Goal: Task Accomplishment & Management: Use online tool/utility

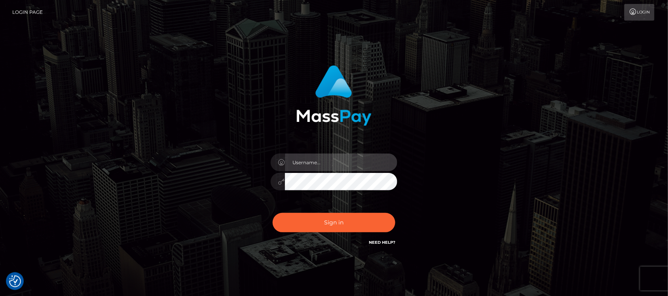
type input "hello.feetfinder"
click at [339, 166] on input "hello.feetfinder" at bounding box center [341, 163] width 112 height 18
click at [346, 162] on input "hello.feetfinder" at bounding box center [341, 163] width 112 height 18
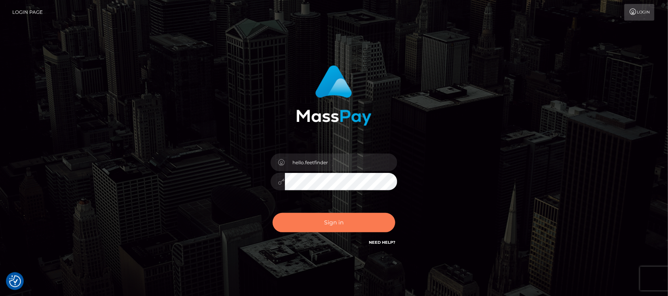
click at [328, 223] on button "Sign in" at bounding box center [334, 222] width 123 height 19
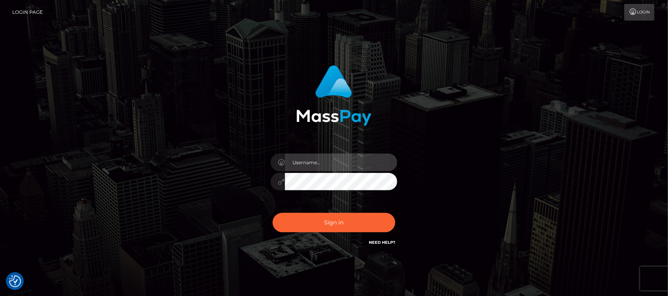
type input "hello.feetfinder"
drag, startPoint x: 354, startPoint y: 163, endPoint x: 359, endPoint y: 165, distance: 5.9
click at [354, 163] on input "hello.feetfinder" at bounding box center [341, 163] width 112 height 18
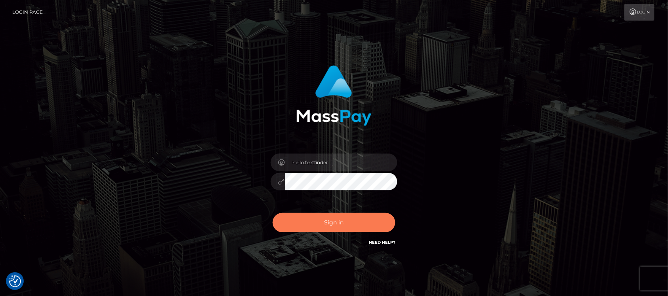
click at [342, 223] on button "Sign in" at bounding box center [334, 222] width 123 height 19
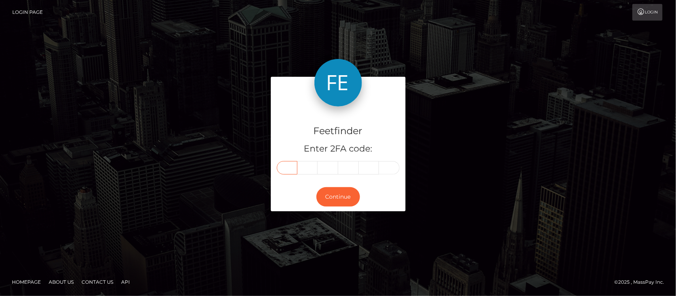
click at [283, 168] on input "text" at bounding box center [287, 167] width 21 height 13
type input "8"
type input "6"
type input "2"
type input "7"
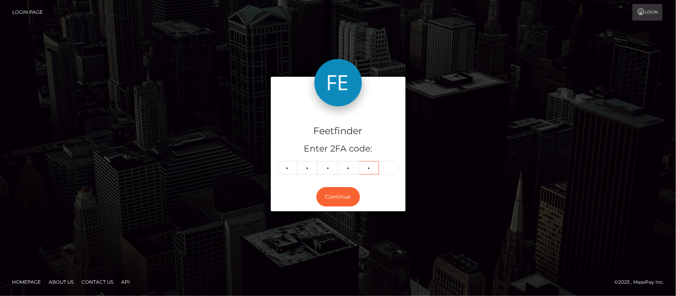
type input "0"
click at [335, 199] on button "Continue" at bounding box center [338, 196] width 44 height 19
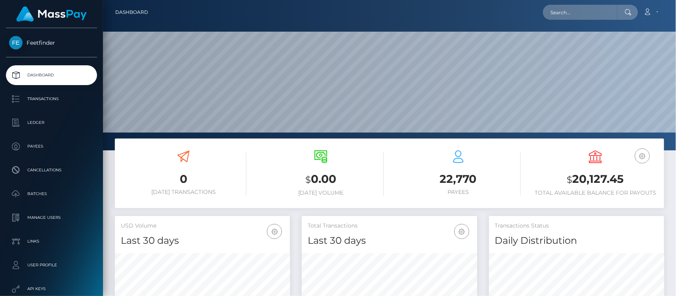
scroll to position [140, 175]
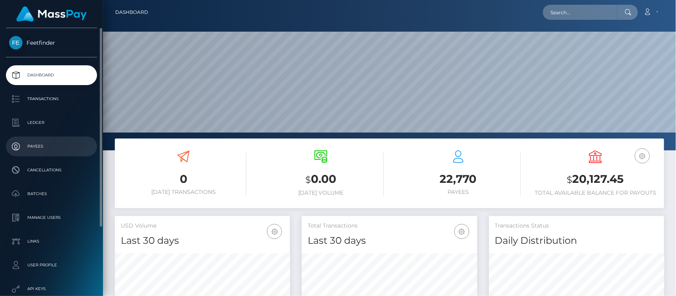
click at [42, 145] on p "Payees" at bounding box center [51, 147] width 85 height 12
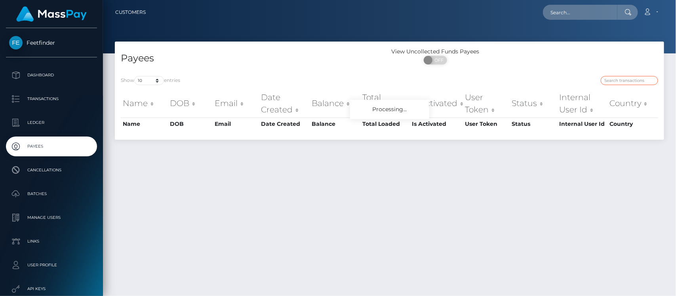
click at [620, 78] on input "search" at bounding box center [629, 80] width 57 height 9
paste input "930d96f2-7cc3-11f0-8023-0266f44cc279"
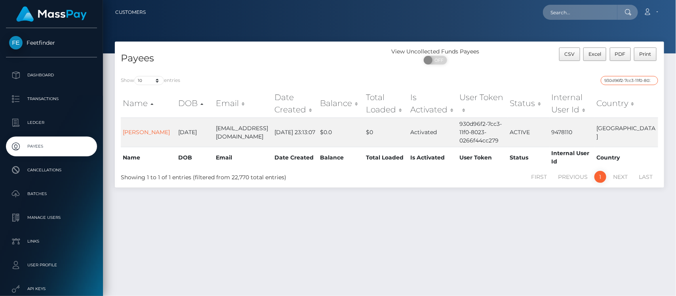
click at [626, 80] on input "930d96f2-7cc3-11f0-8023-0266f44cc279" at bounding box center [629, 80] width 57 height 9
paste input "053980ed-7ad2"
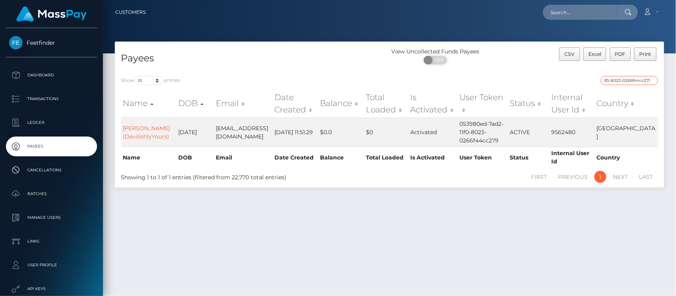
type input "053980ed-7ad2-11f0-8023-0266f44cc279"
